Goal: Transaction & Acquisition: Purchase product/service

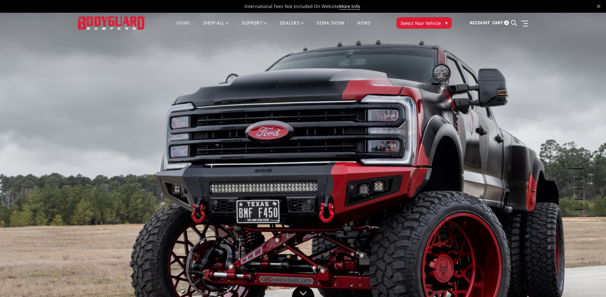
click at [428, 22] on span "Select Your Vehicle" at bounding box center [420, 23] width 40 height 7
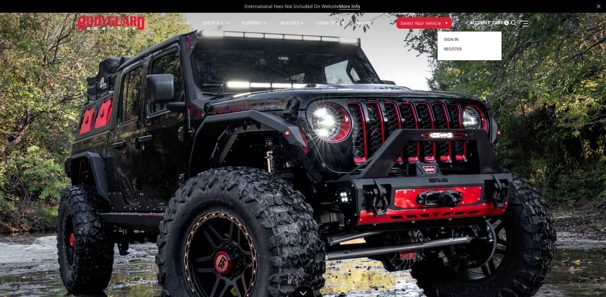
click at [450, 39] on span "Sign in" at bounding box center [451, 39] width 14 height 5
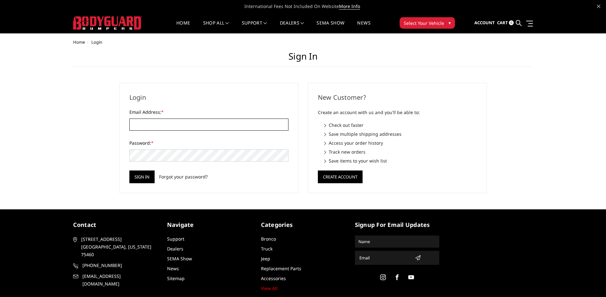
click at [139, 123] on input "Email Address: *" at bounding box center [208, 125] width 159 height 12
type input "mvbraketire@gmail.com"
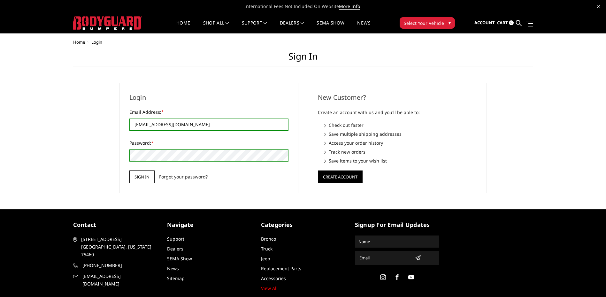
click at [143, 176] on input "Sign in" at bounding box center [141, 177] width 25 height 13
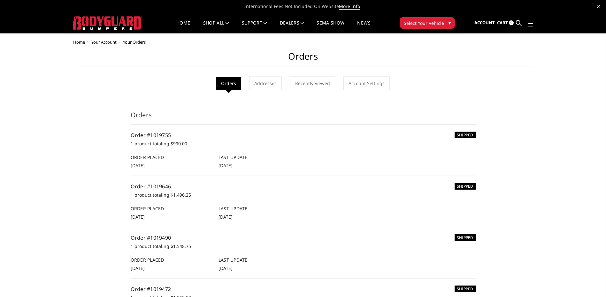
click at [425, 24] on span "Select Your Vehicle" at bounding box center [423, 23] width 40 height 7
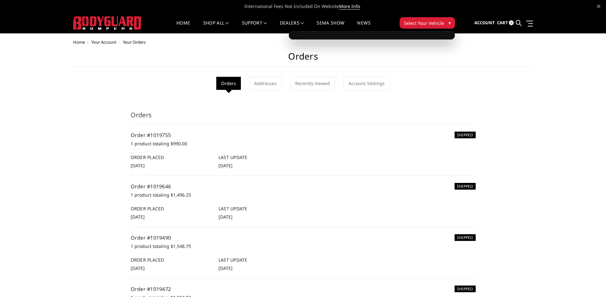
click at [448, 21] on span "▾" at bounding box center [449, 22] width 2 height 7
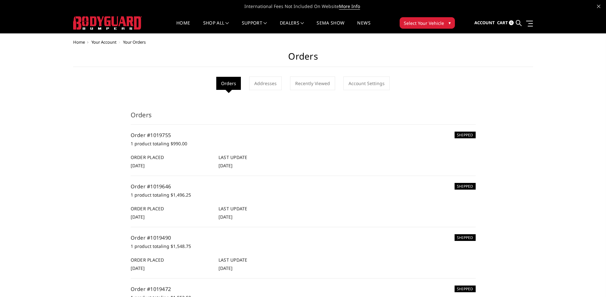
click at [448, 21] on span "▾" at bounding box center [449, 22] width 2 height 7
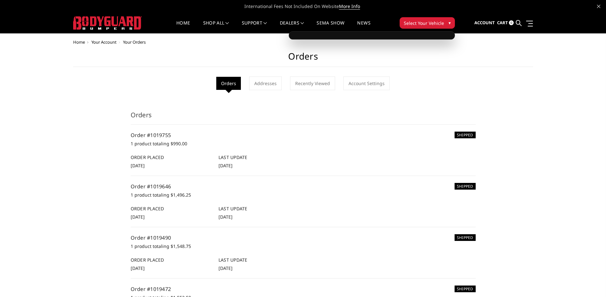
click at [448, 21] on span "▾" at bounding box center [449, 22] width 2 height 7
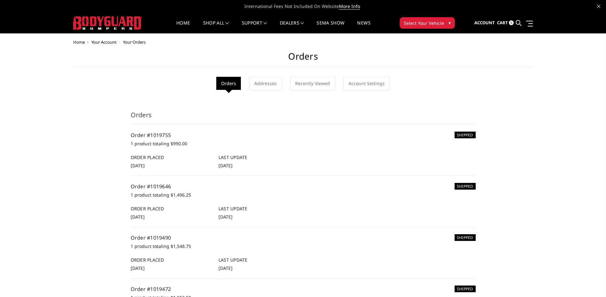
click at [79, 42] on span "Home" at bounding box center [79, 42] width 12 height 6
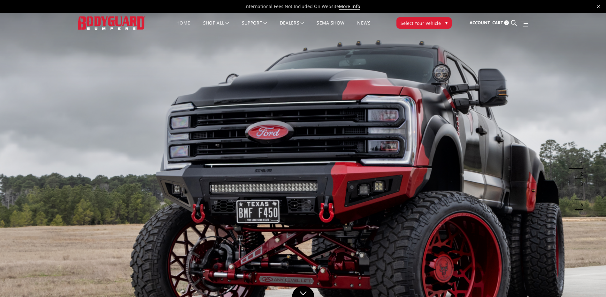
click at [445, 21] on span "▾" at bounding box center [446, 22] width 2 height 7
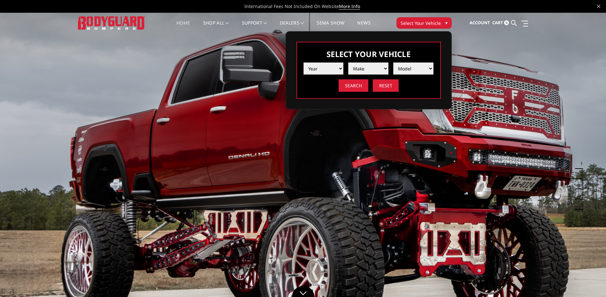
click at [339, 67] on select "Year 2025 2024 2023 2022 2021 2020 2019 2018 2017 2016 2015 2014 2013 2012 2011…" at bounding box center [323, 69] width 40 height 12
select select "yr_2022"
click at [303, 63] on select "Year 2025 2024 2023 2022 2021 2020 2019 2018 2017 2016 2015 2014 2013 2012 2011…" at bounding box center [323, 69] width 40 height 12
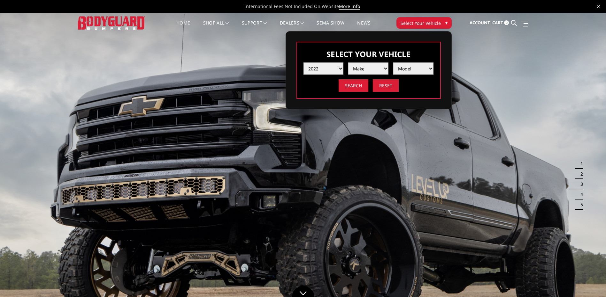
click at [385, 66] on select "Make Chevrolet Ford GMC Ram Toyota" at bounding box center [368, 69] width 40 height 12
select select "mk_chevrolet"
click at [348, 63] on select "Make Chevrolet Ford GMC Ram Toyota" at bounding box center [368, 69] width 40 height 12
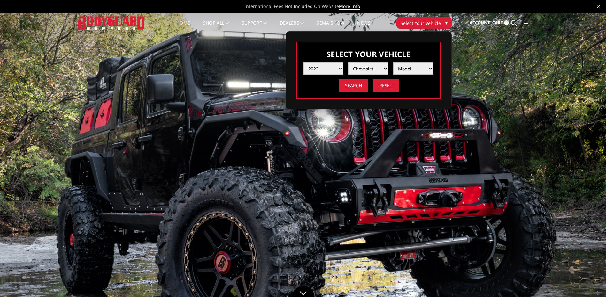
click at [429, 68] on select "Model Silverado 1500 Silverado 2500 / 3500 Silverado 4500 / 5500 / 6500" at bounding box center [413, 69] width 40 height 12
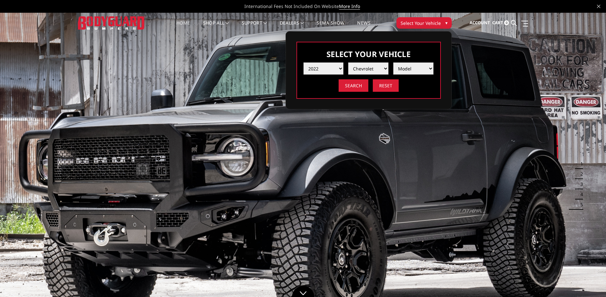
select select "md_silverado-2500-3500"
click at [393, 63] on select "Model Silverado 1500 Silverado 2500 / 3500 Silverado 4500 / 5500 / 6500" at bounding box center [413, 69] width 40 height 12
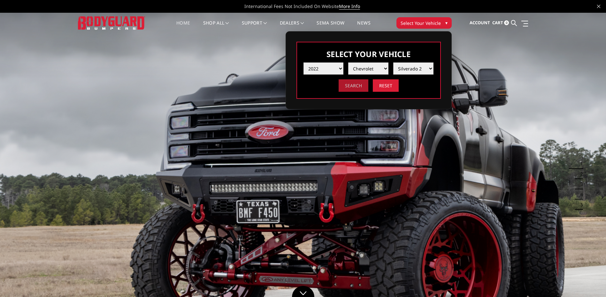
click at [354, 85] on input "Search" at bounding box center [353, 85] width 30 height 12
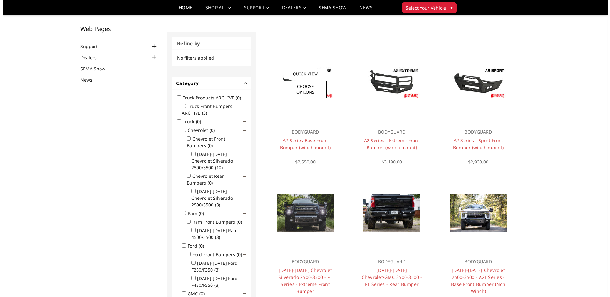
scroll to position [64, 0]
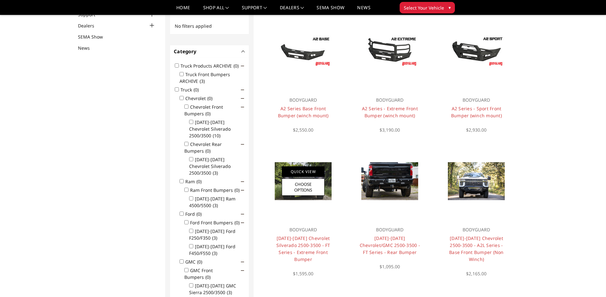
click at [311, 170] on link "Quick View" at bounding box center [303, 172] width 43 height 11
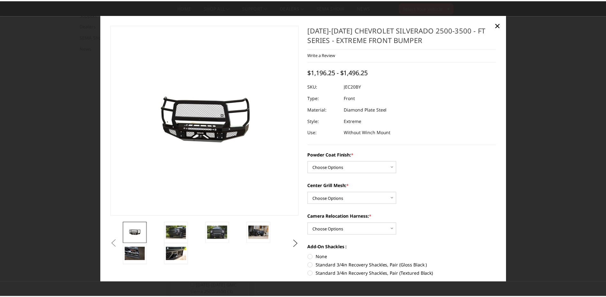
scroll to position [0, 0]
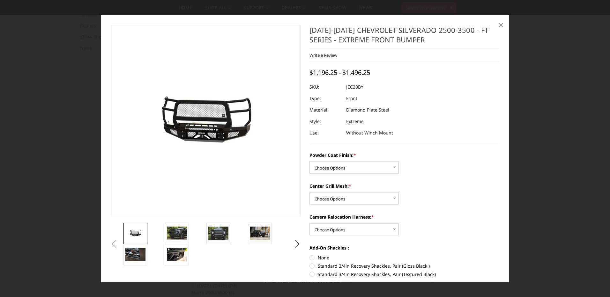
click at [500, 25] on span "×" at bounding box center [501, 25] width 6 height 14
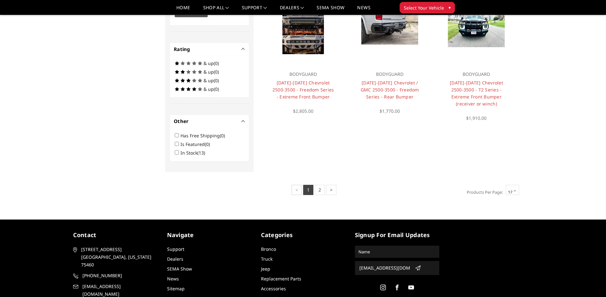
scroll to position [511, 0]
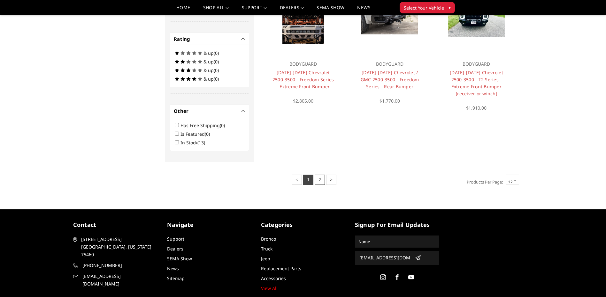
click at [320, 175] on link "2" at bounding box center [319, 180] width 10 height 10
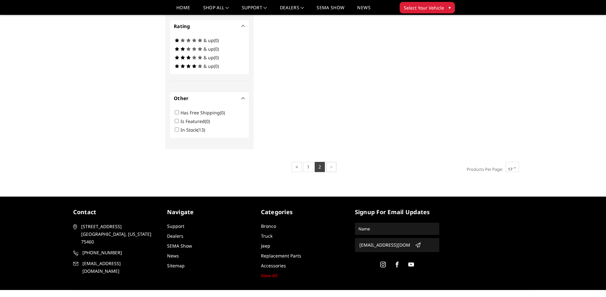
scroll to position [287, 0]
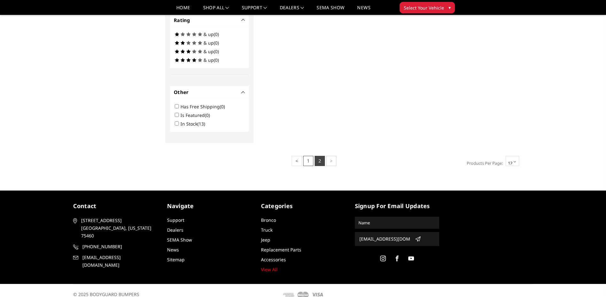
click at [308, 161] on link "1" at bounding box center [308, 161] width 10 height 10
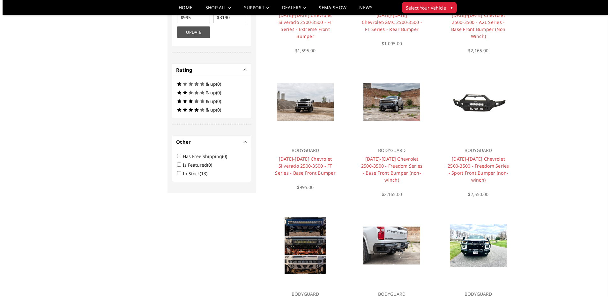
scroll to position [319, 0]
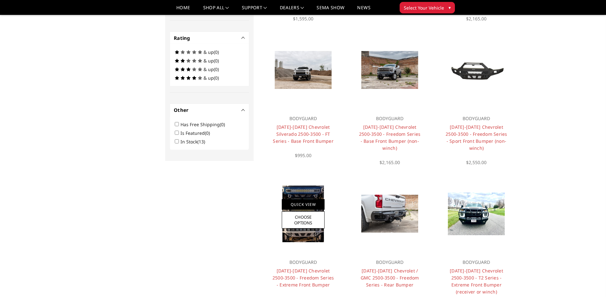
click at [301, 199] on link "Quick View" at bounding box center [303, 204] width 43 height 11
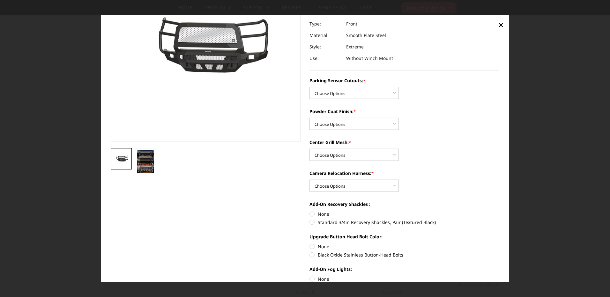
scroll to position [96, 0]
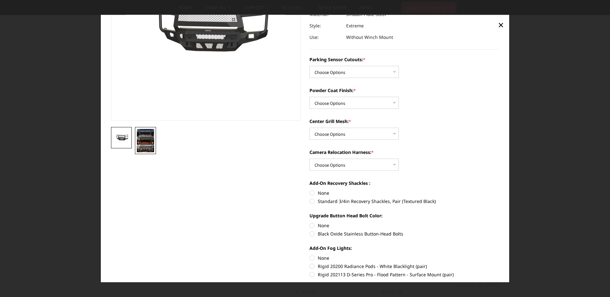
click at [147, 142] on img at bounding box center [145, 140] width 17 height 23
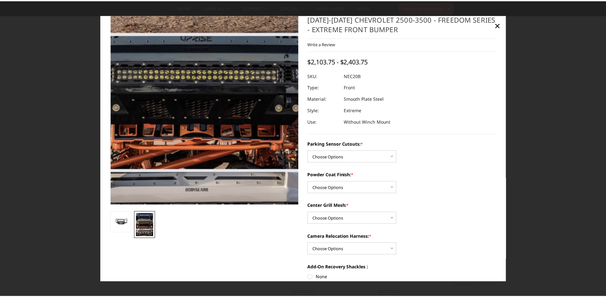
scroll to position [0, 0]
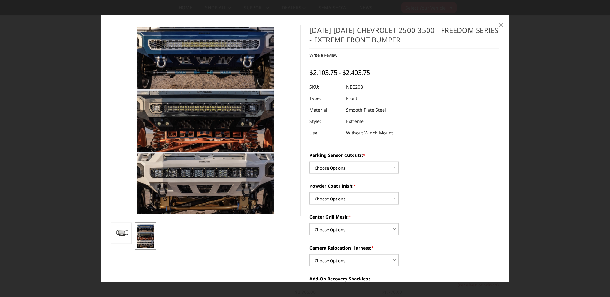
click at [501, 24] on span "×" at bounding box center [501, 25] width 6 height 14
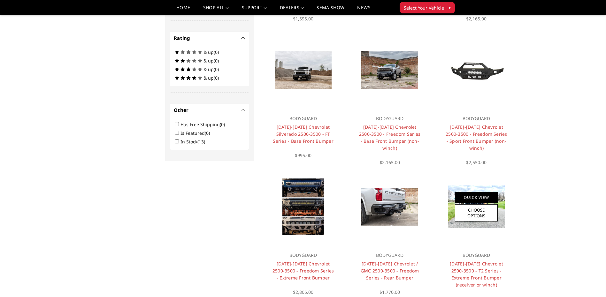
click at [470, 197] on link "Quick View" at bounding box center [476, 197] width 43 height 11
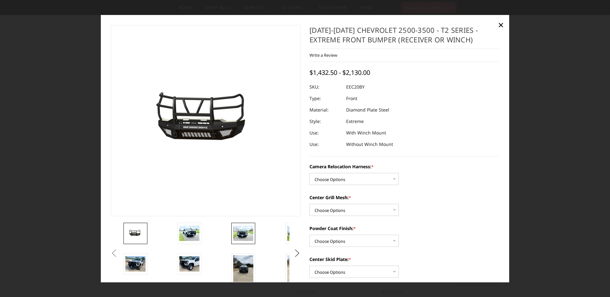
click at [244, 233] on img at bounding box center [243, 233] width 20 height 15
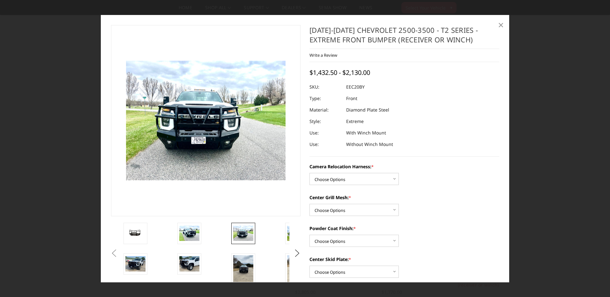
click at [500, 25] on span "×" at bounding box center [501, 25] width 6 height 14
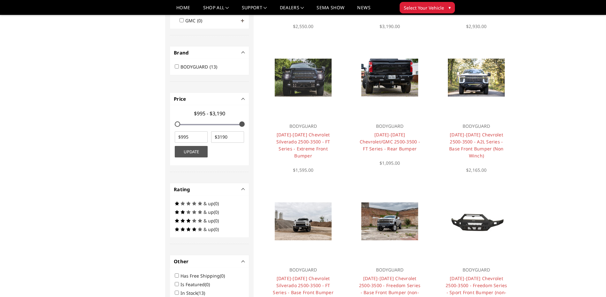
scroll to position [160, 0]
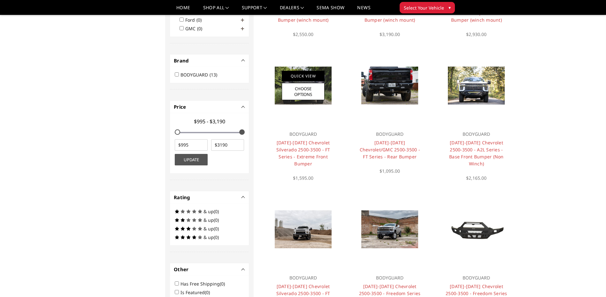
click at [303, 76] on link "Quick View" at bounding box center [303, 76] width 43 height 11
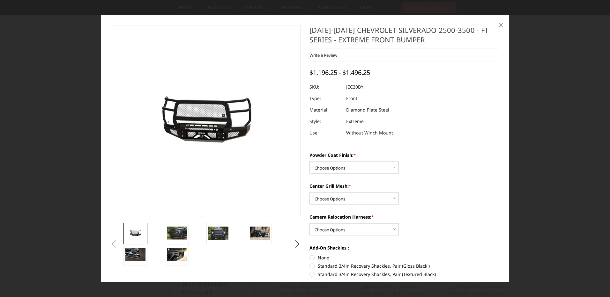
click at [500, 24] on span "×" at bounding box center [501, 25] width 6 height 14
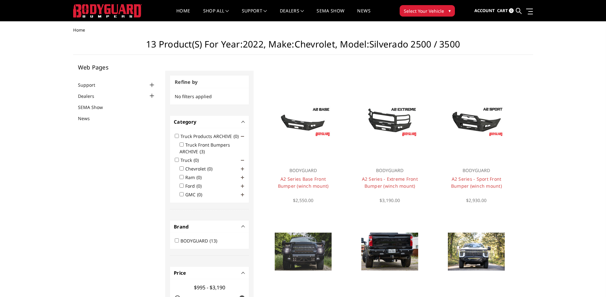
scroll to position [0, 0]
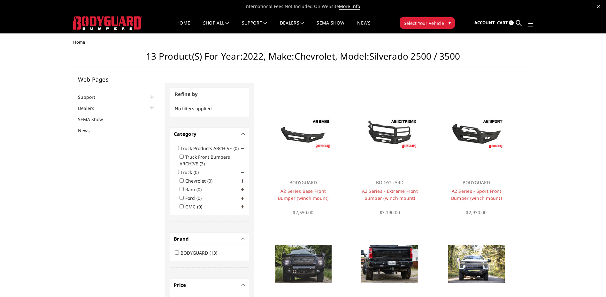
click at [181, 180] on input "Chevrolet (0)" at bounding box center [181, 181] width 4 height 4
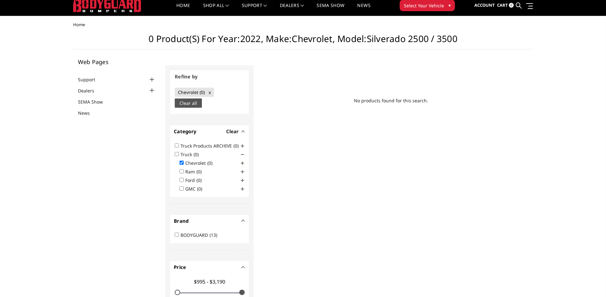
scroll to position [3, 0]
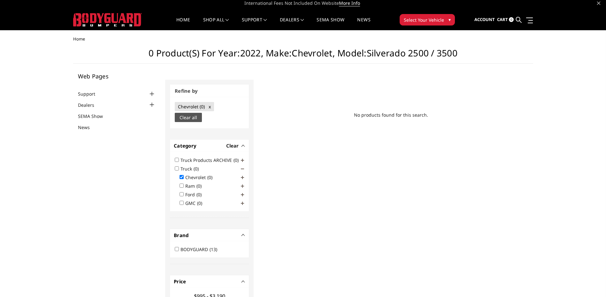
click at [181, 176] on input "Chevrolet (0)" at bounding box center [181, 177] width 4 height 4
checkbox input "false"
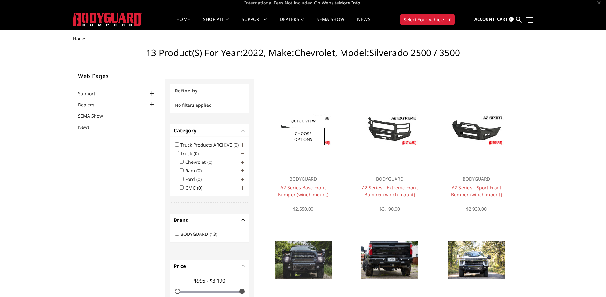
scroll to position [0, 0]
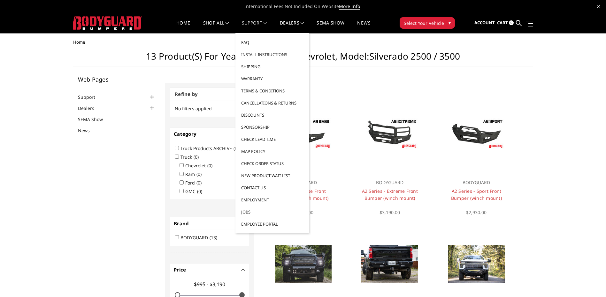
click at [251, 188] on link "Contact Us" at bounding box center [272, 188] width 68 height 12
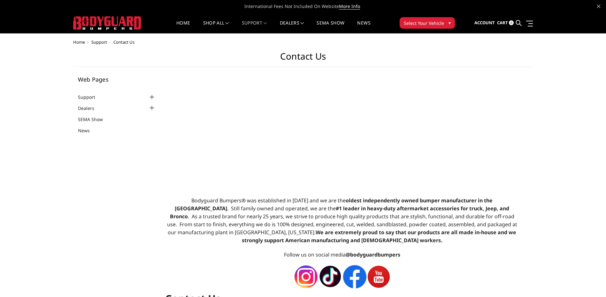
select select "US"
click at [179, 22] on link "Home" at bounding box center [183, 27] width 14 height 12
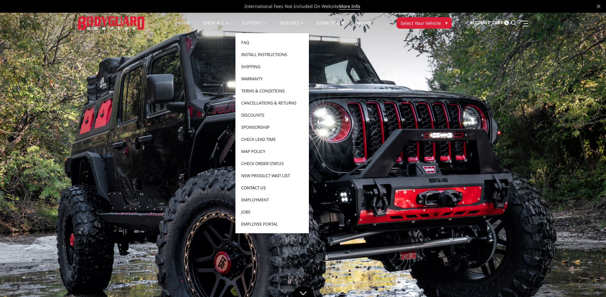
click at [250, 188] on link "Contact Us" at bounding box center [272, 188] width 68 height 12
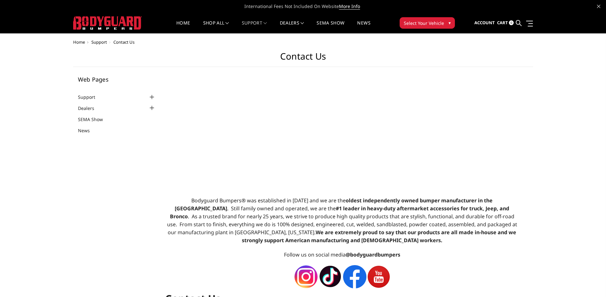
select select "US"
click at [151, 97] on div at bounding box center [152, 98] width 8 height 8
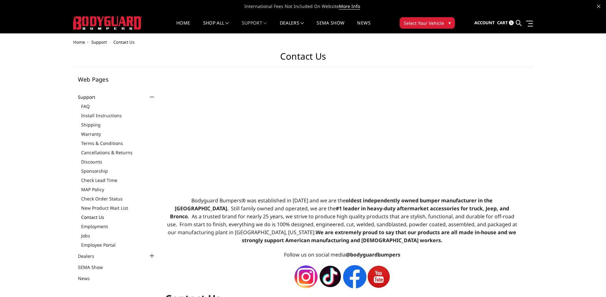
click at [92, 217] on link "Contact Us" at bounding box center [118, 217] width 75 height 7
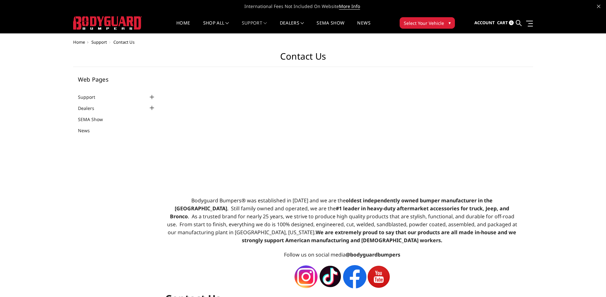
select select "US"
click at [152, 109] on div at bounding box center [152, 108] width 8 height 8
click at [79, 41] on span "Home" at bounding box center [79, 42] width 12 height 6
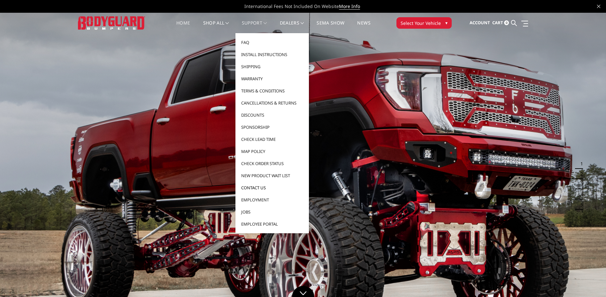
click at [248, 187] on link "Contact Us" at bounding box center [272, 188] width 68 height 12
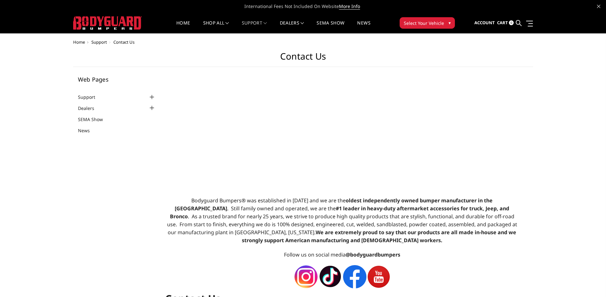
select select "US"
click at [438, 24] on span "Select Your Vehicle" at bounding box center [423, 23] width 40 height 7
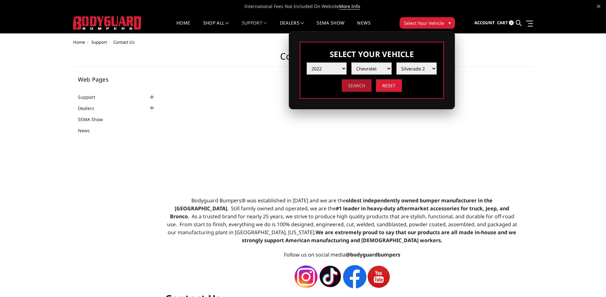
click at [357, 85] on input "Search" at bounding box center [357, 85] width 30 height 12
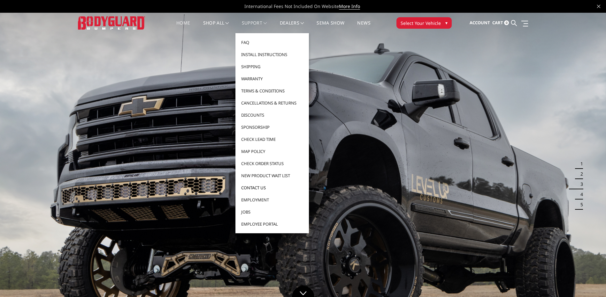
click at [254, 188] on link "Contact Us" at bounding box center [272, 188] width 68 height 12
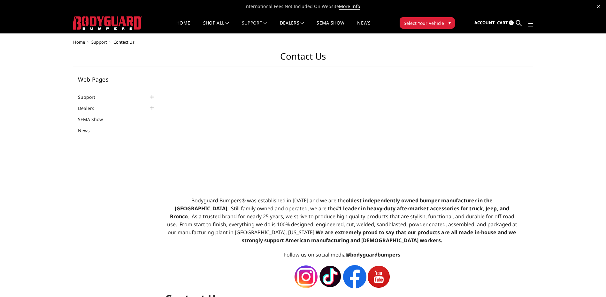
select select "US"
click at [86, 96] on link "Support" at bounding box center [90, 97] width 25 height 7
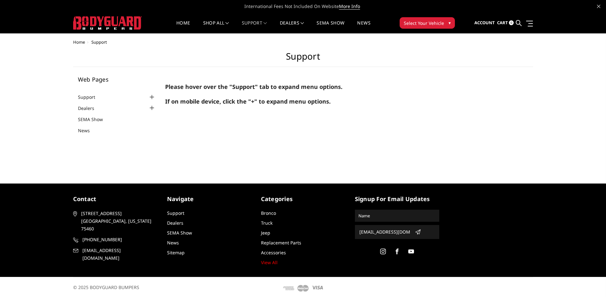
click at [151, 97] on div at bounding box center [152, 98] width 8 height 8
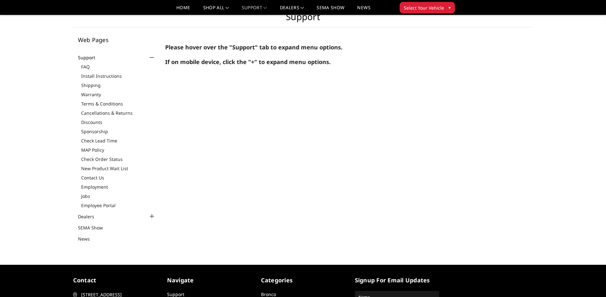
scroll to position [32, 0]
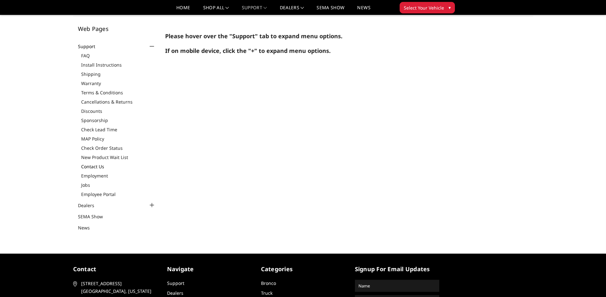
click at [88, 166] on link "Contact Us" at bounding box center [118, 166] width 75 height 7
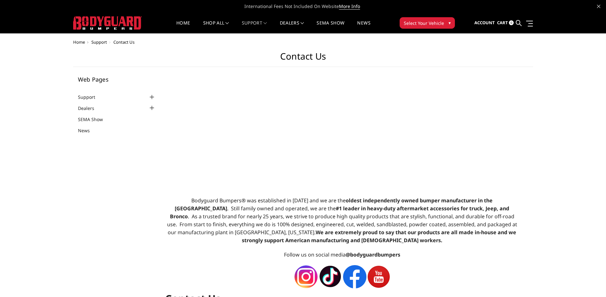
select select "US"
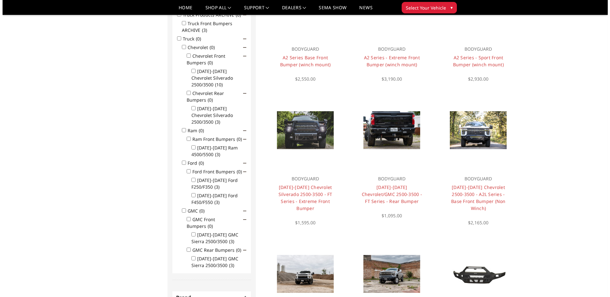
scroll to position [147, 0]
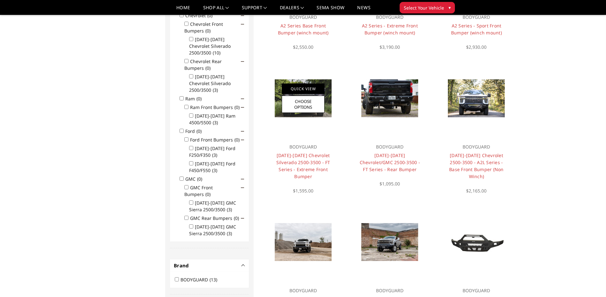
click at [303, 88] on link "Quick View" at bounding box center [303, 89] width 43 height 11
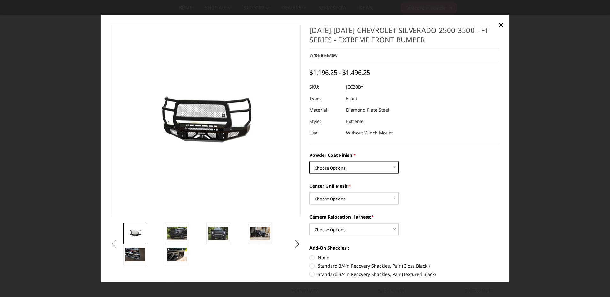
click at [393, 167] on select "Choose Options Bare Metal Gloss Black Powder Coat Textured Black Powder Coat" at bounding box center [354, 168] width 89 height 12
select select "3243"
click at [310, 162] on select "Choose Options Bare Metal Gloss Black Powder Coat Textured Black Powder Coat" at bounding box center [354, 168] width 89 height 12
click at [393, 198] on select "Choose Options WITH Expanded Metal in Center Grill WITHOUT Expanded Metal in Ce…" at bounding box center [354, 199] width 89 height 12
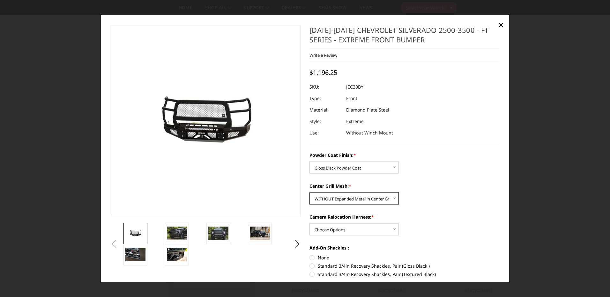
click at [310, 193] on select "Choose Options WITH Expanded Metal in Center Grill WITHOUT Expanded Metal in Ce…" at bounding box center [354, 199] width 89 height 12
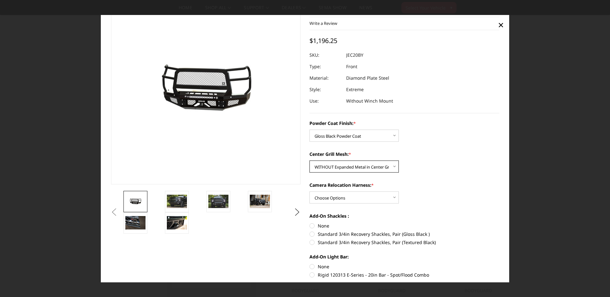
scroll to position [64, 0]
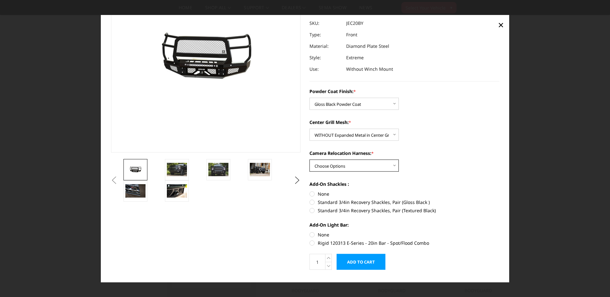
click at [394, 166] on select "Choose Options WITH Camera Relocation Harness WITHOUT Camera Relocation Harness" at bounding box center [354, 166] width 89 height 12
click at [420, 161] on div "Camera Relocation Harness: * Choose Options WITH Camera Relocation Harness WITH…" at bounding box center [405, 161] width 190 height 22
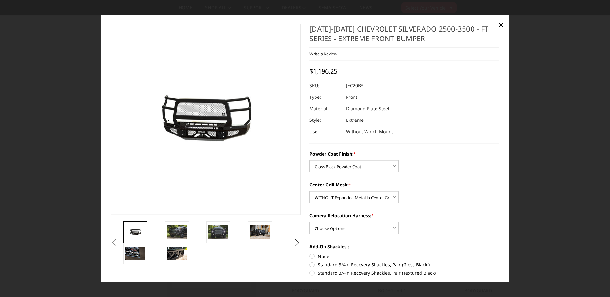
scroll to position [0, 0]
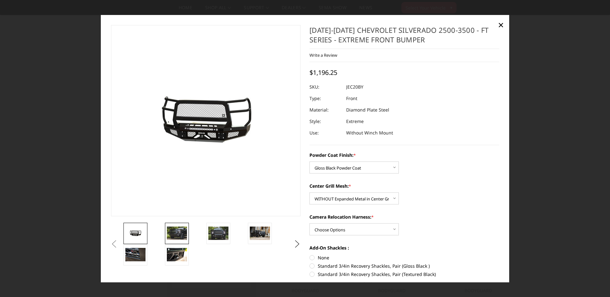
click at [180, 235] on img at bounding box center [177, 233] width 20 height 13
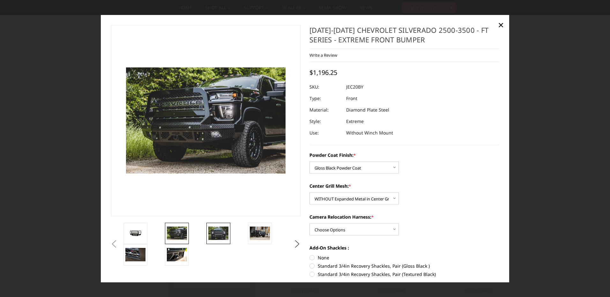
click at [219, 232] on img at bounding box center [218, 233] width 20 height 13
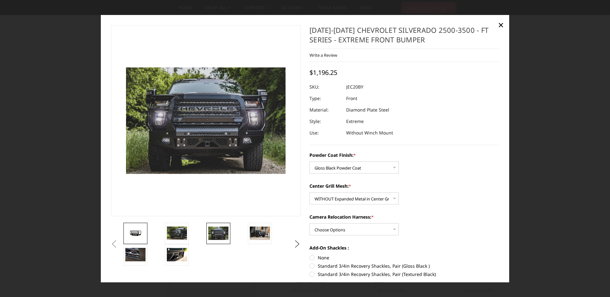
click at [135, 233] on img at bounding box center [135, 233] width 20 height 9
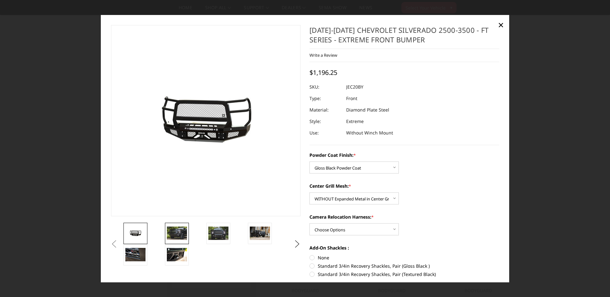
click at [180, 232] on img at bounding box center [177, 233] width 20 height 13
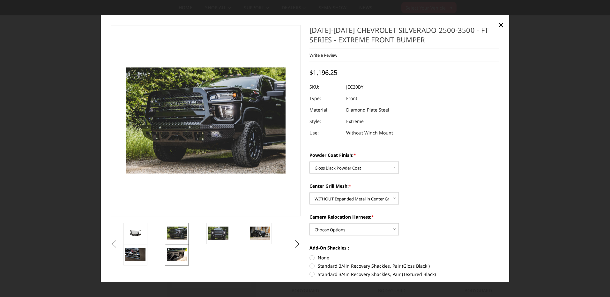
click at [174, 251] on img at bounding box center [177, 254] width 20 height 13
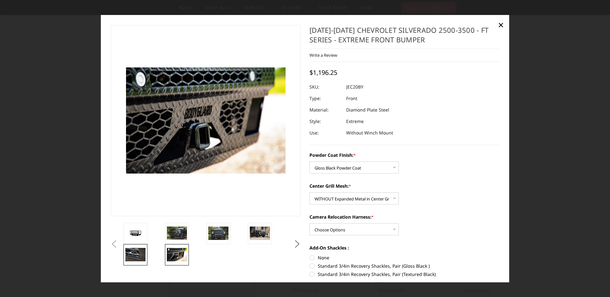
click at [131, 252] on img at bounding box center [135, 254] width 20 height 13
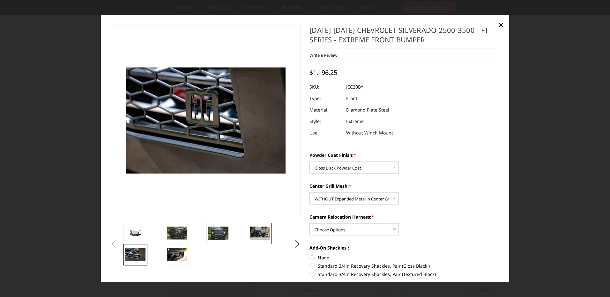
click at [259, 234] on img at bounding box center [260, 233] width 20 height 13
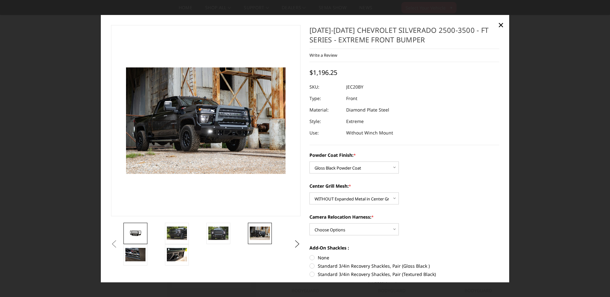
click at [132, 235] on img at bounding box center [135, 233] width 20 height 9
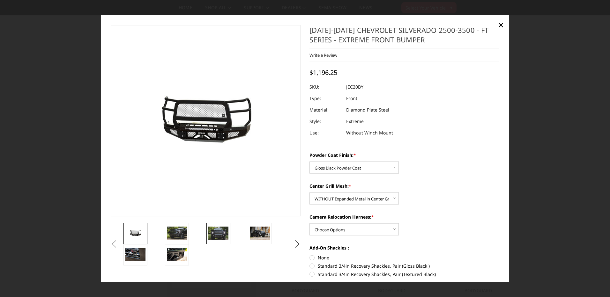
click at [217, 233] on img at bounding box center [218, 233] width 20 height 13
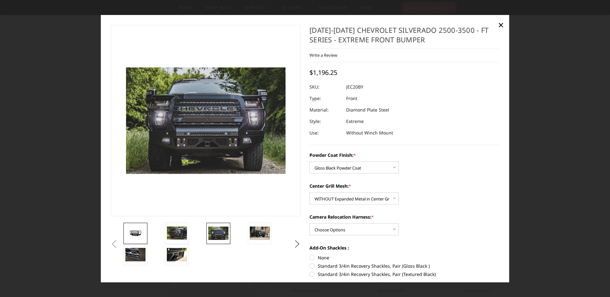
click at [134, 230] on img at bounding box center [135, 233] width 20 height 9
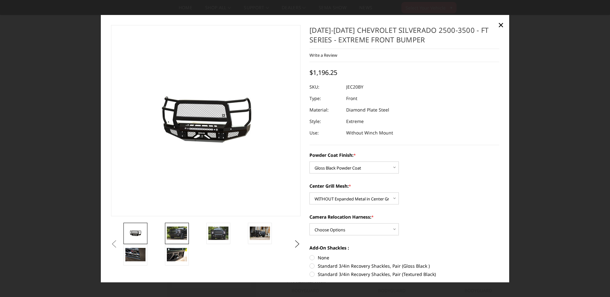
click at [177, 231] on img at bounding box center [177, 233] width 20 height 13
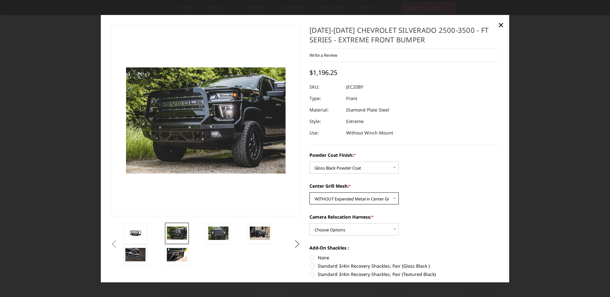
click at [393, 199] on select "Choose Options WITH Expanded Metal in Center Grill WITHOUT Expanded Metal in Ce…" at bounding box center [354, 199] width 89 height 12
click at [310, 193] on select "Choose Options WITH Expanded Metal in Center Grill WITHOUT Expanded Metal in Ce…" at bounding box center [354, 199] width 89 height 12
click at [137, 232] on img at bounding box center [135, 233] width 20 height 9
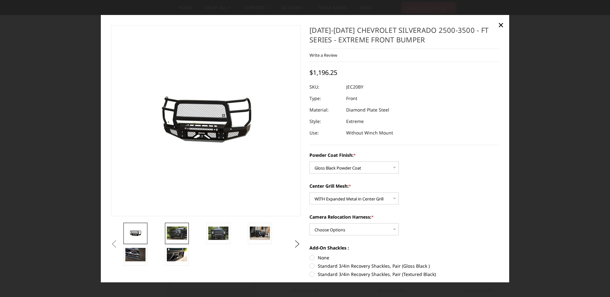
click at [176, 230] on img at bounding box center [177, 233] width 20 height 13
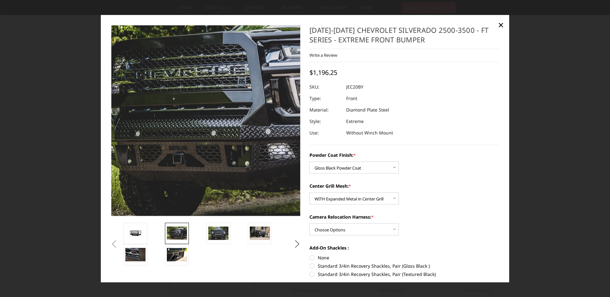
scroll to position [32, 0]
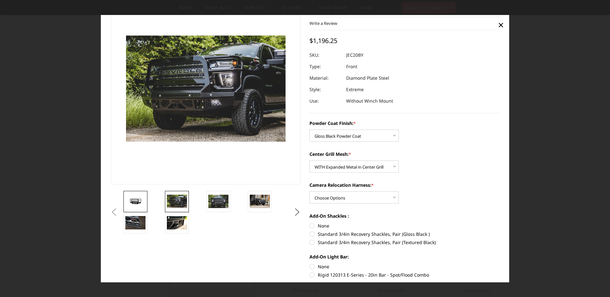
click at [134, 200] on img at bounding box center [135, 201] width 20 height 9
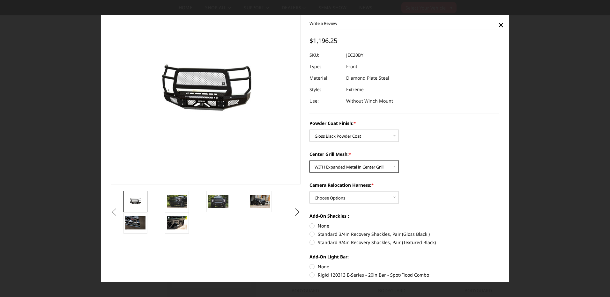
click at [392, 165] on select "Choose Options WITH Expanded Metal in Center Grill WITHOUT Expanded Metal in Ce…" at bounding box center [354, 167] width 89 height 12
select select "3246"
click at [310, 161] on select "Choose Options WITH Expanded Metal in Center Grill WITHOUT Expanded Metal in Ce…" at bounding box center [354, 167] width 89 height 12
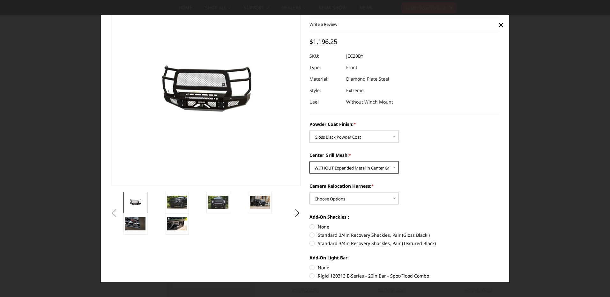
scroll to position [77, 0]
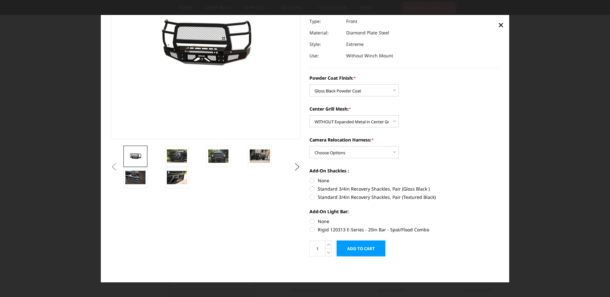
click at [360, 246] on input "Add to Cart" at bounding box center [361, 249] width 49 height 16
click at [392, 150] on select "Choose Options WITH Camera Relocation Harness WITHOUT Camera Relocation Harness" at bounding box center [354, 153] width 89 height 12
select select "3247"
click at [310, 147] on select "Choose Options WITH Camera Relocation Harness WITHOUT Camera Relocation Harness" at bounding box center [354, 153] width 89 height 12
click at [356, 248] on input "Add to Cart" at bounding box center [361, 249] width 49 height 16
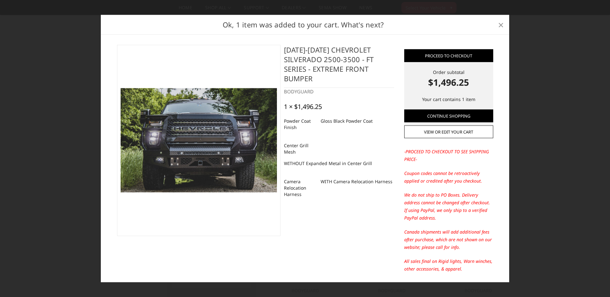
click at [500, 25] on span "×" at bounding box center [501, 25] width 6 height 14
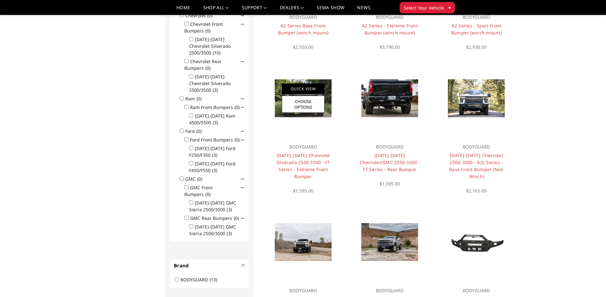
click at [302, 89] on link "Quick View" at bounding box center [303, 89] width 43 height 11
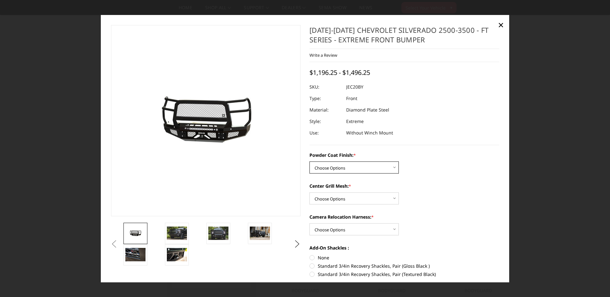
click at [394, 168] on select "Choose Options Bare Metal Gloss Black Powder Coat Textured Black Powder Coat" at bounding box center [354, 168] width 89 height 12
select select "3243"
click at [310, 162] on select "Choose Options Bare Metal Gloss Black Powder Coat Textured Black Powder Coat" at bounding box center [354, 168] width 89 height 12
click at [392, 198] on select "Choose Options WITH Expanded Metal in Center Grill WITHOUT Expanded Metal in Ce…" at bounding box center [354, 199] width 89 height 12
select select "3245"
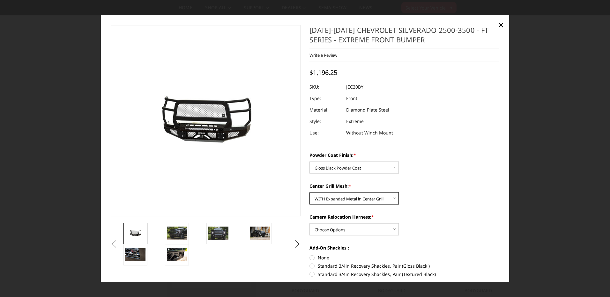
click at [310, 193] on select "Choose Options WITH Expanded Metal in Center Grill WITHOUT Expanded Metal in Ce…" at bounding box center [354, 199] width 89 height 12
click at [392, 229] on select "Choose Options WITH Camera Relocation Harness WITHOUT Camera Relocation Harness" at bounding box center [354, 230] width 89 height 12
select select "3248"
click at [310, 224] on select "Choose Options WITH Camera Relocation Harness WITHOUT Camera Relocation Harness" at bounding box center [354, 230] width 89 height 12
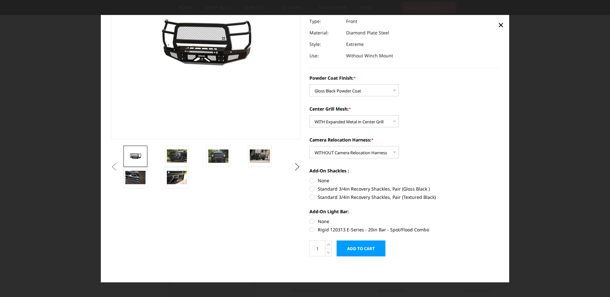
click at [358, 248] on input "Add to Cart" at bounding box center [361, 249] width 49 height 16
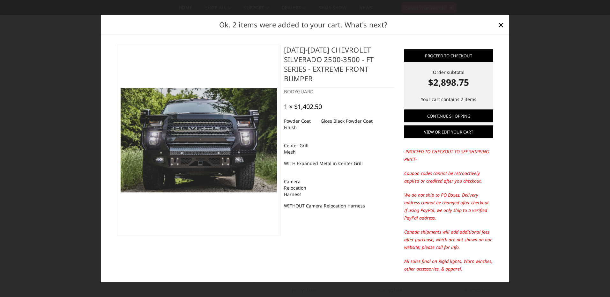
click at [447, 131] on link "View or edit your cart" at bounding box center [448, 132] width 89 height 13
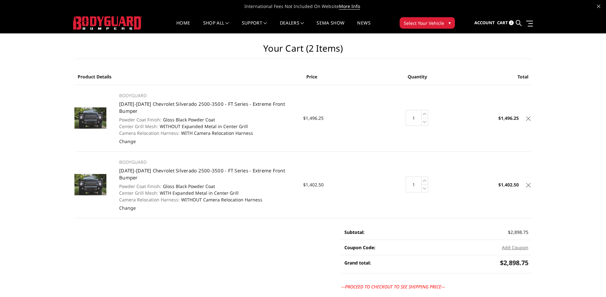
click at [530, 118] on icon at bounding box center [528, 119] width 4 height 4
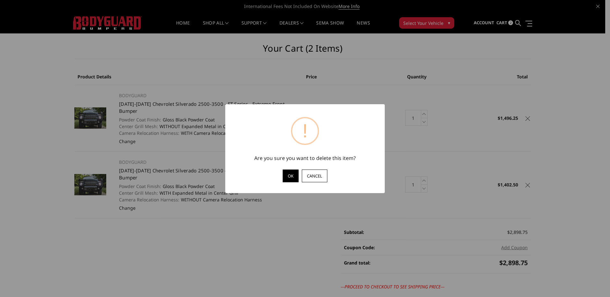
click at [290, 176] on button "OK" at bounding box center [291, 176] width 16 height 13
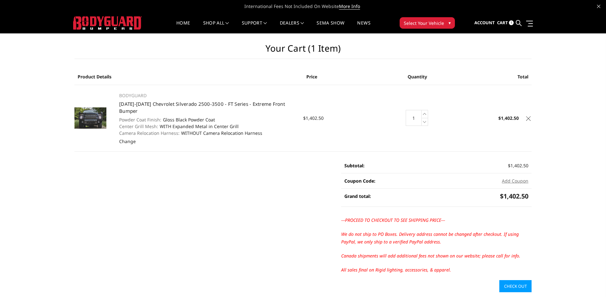
click at [528, 118] on icon at bounding box center [528, 119] width 4 height 4
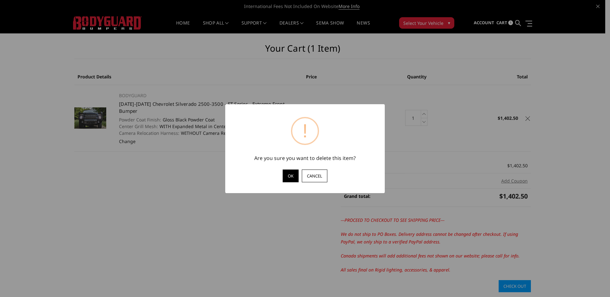
click at [290, 173] on button "OK" at bounding box center [291, 176] width 16 height 13
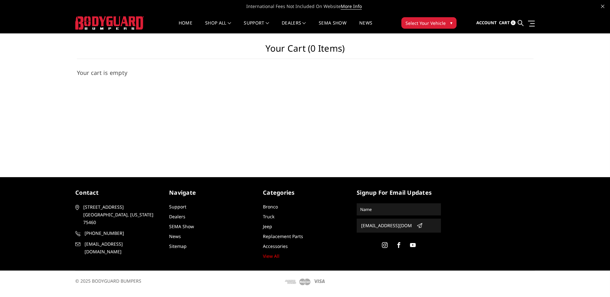
click at [424, 22] on span "Select Your Vehicle" at bounding box center [426, 23] width 40 height 7
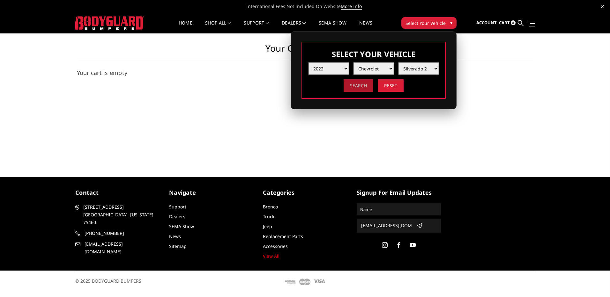
click at [363, 85] on input "Search" at bounding box center [359, 85] width 30 height 12
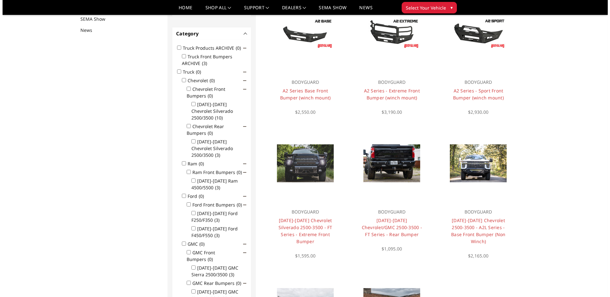
scroll to position [83, 0]
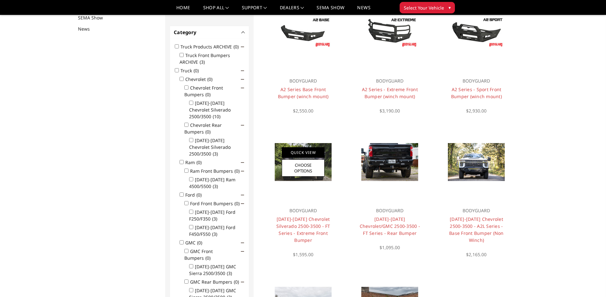
click at [308, 153] on link "Quick View" at bounding box center [303, 152] width 43 height 11
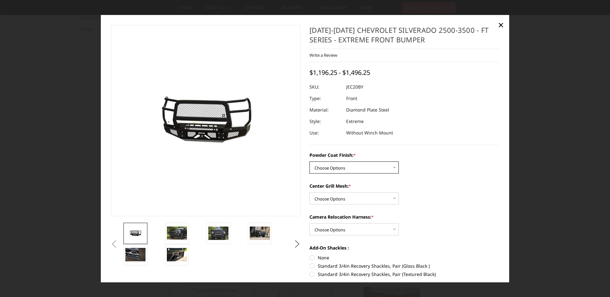
click at [393, 167] on select "Choose Options Bare Metal Gloss Black Powder Coat Textured Black Powder Coat" at bounding box center [354, 168] width 89 height 12
select select "3243"
click at [310, 162] on select "Choose Options Bare Metal Gloss Black Powder Coat Textured Black Powder Coat" at bounding box center [354, 168] width 89 height 12
click at [393, 197] on select "Choose Options WITH Expanded Metal in Center Grill WITHOUT Expanded Metal in Ce…" at bounding box center [354, 199] width 89 height 12
select select "3246"
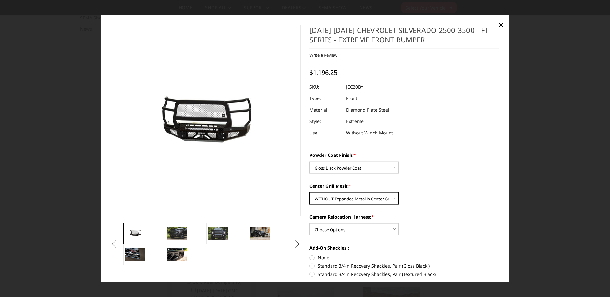
click at [310, 193] on select "Choose Options WITH Expanded Metal in Center Grill WITHOUT Expanded Metal in Ce…" at bounding box center [354, 199] width 89 height 12
click at [393, 230] on select "Choose Options WITH Camera Relocation Harness WITHOUT Camera Relocation Harness" at bounding box center [354, 230] width 89 height 12
select select "3248"
click at [310, 224] on select "Choose Options WITH Camera Relocation Harness WITHOUT Camera Relocation Harness" at bounding box center [354, 230] width 89 height 12
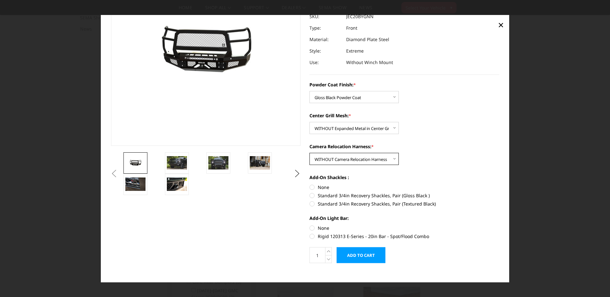
scroll to position [77, 0]
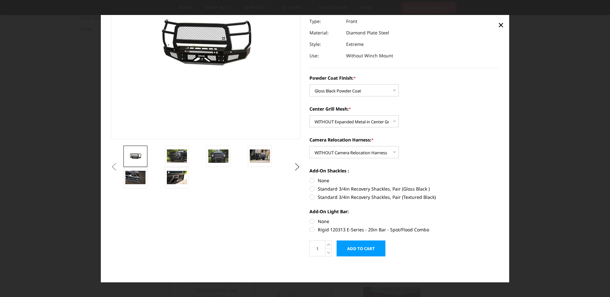
click at [363, 250] on input "Add to Cart" at bounding box center [361, 249] width 49 height 16
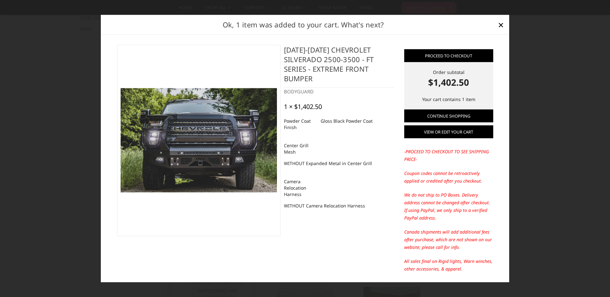
click at [437, 131] on link "View or edit your cart" at bounding box center [448, 132] width 89 height 13
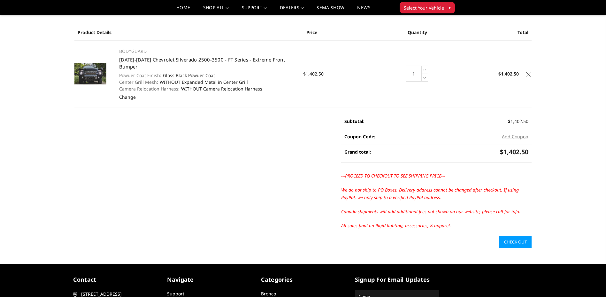
scroll to position [64, 0]
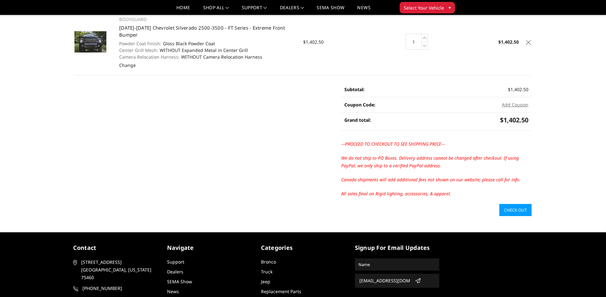
click at [514, 209] on link "Check out" at bounding box center [515, 210] width 32 height 12
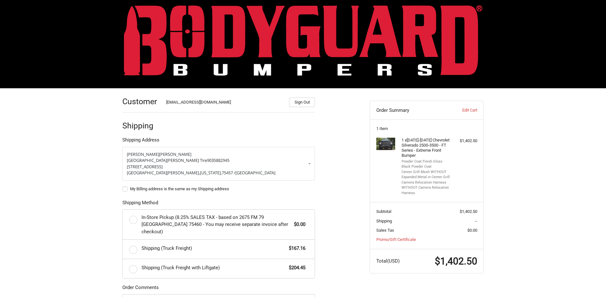
scroll to position [1, 0]
